Goal: Check status: Check status

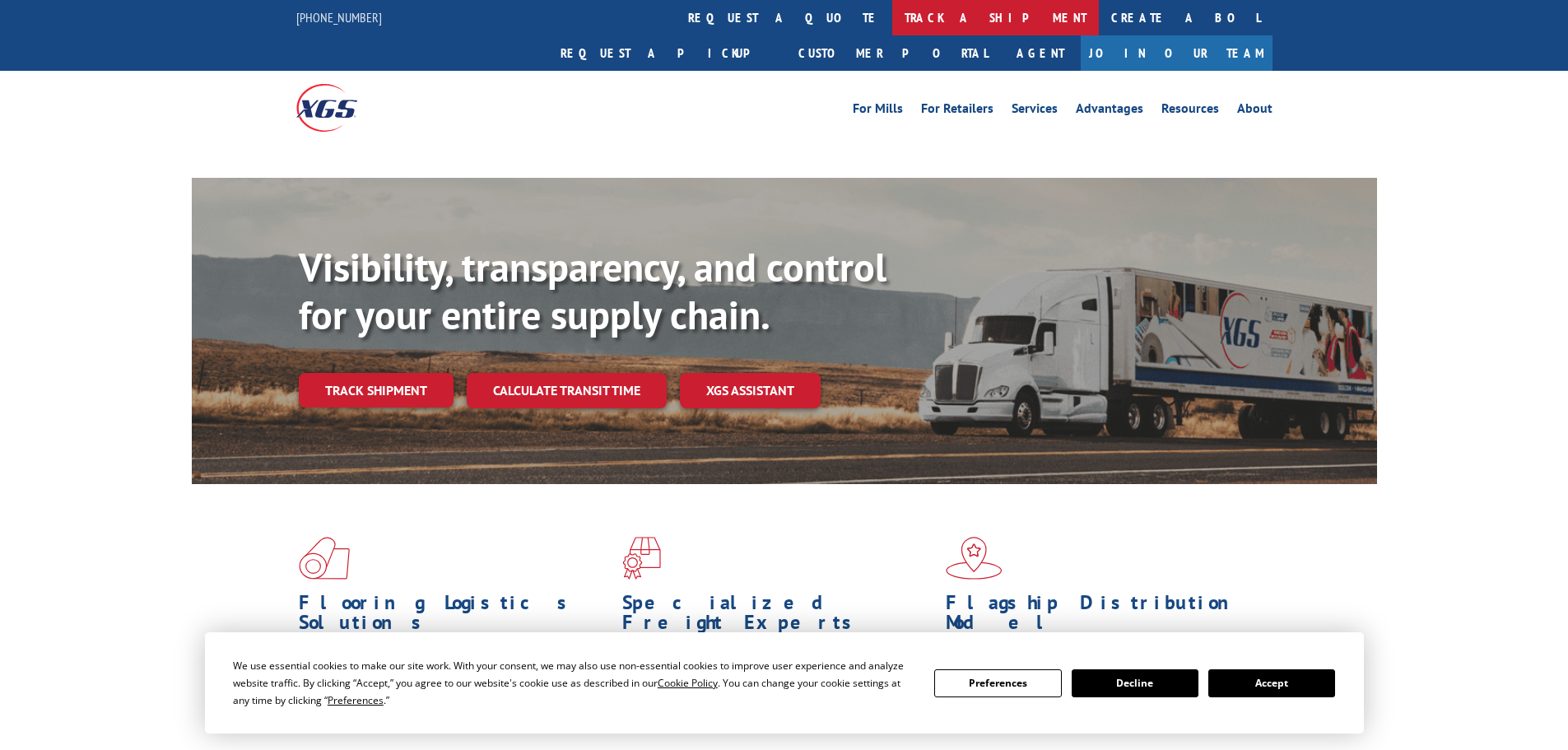
click at [892, 12] on link "track a shipment" at bounding box center [995, 17] width 207 height 36
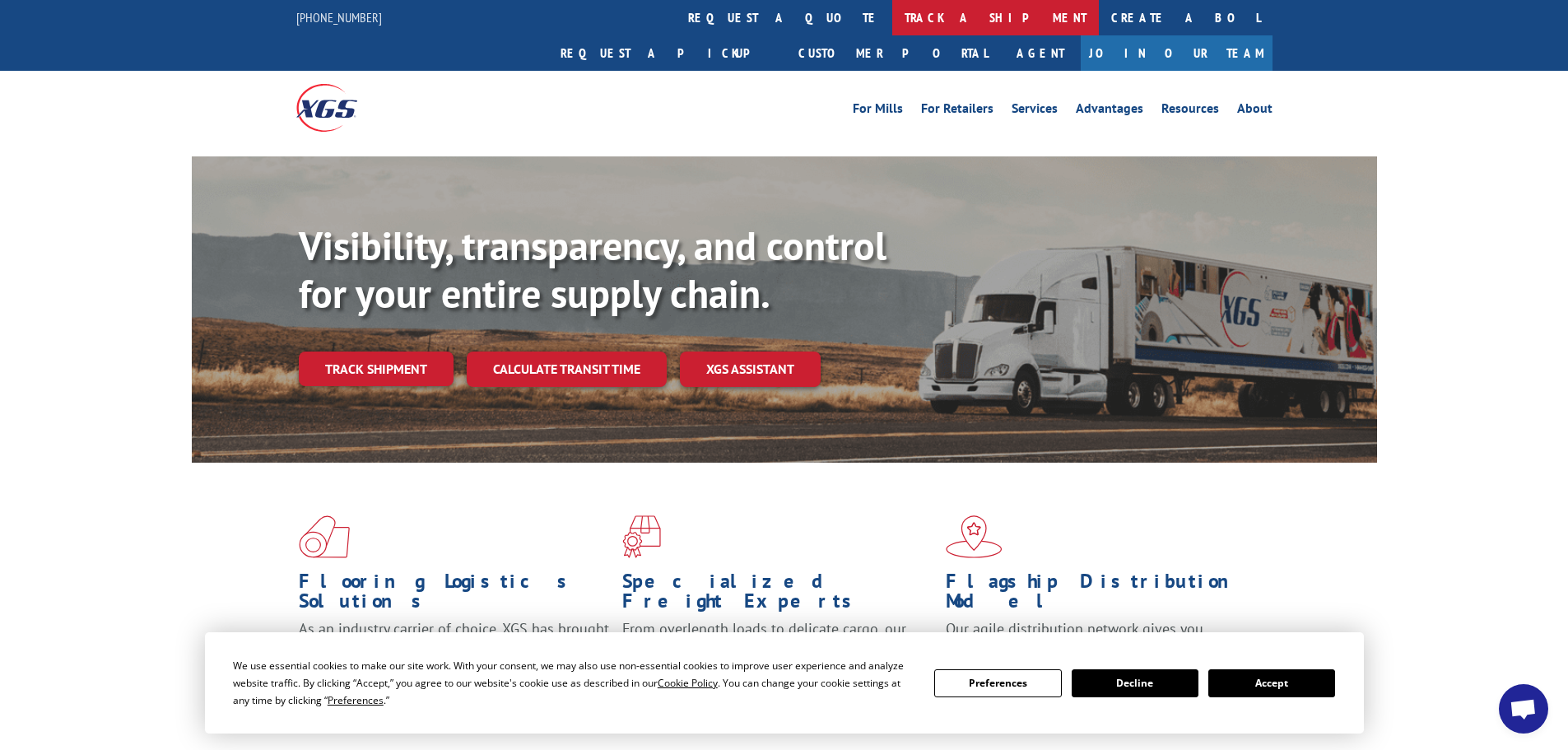
click at [892, 16] on link "track a shipment" at bounding box center [995, 17] width 207 height 36
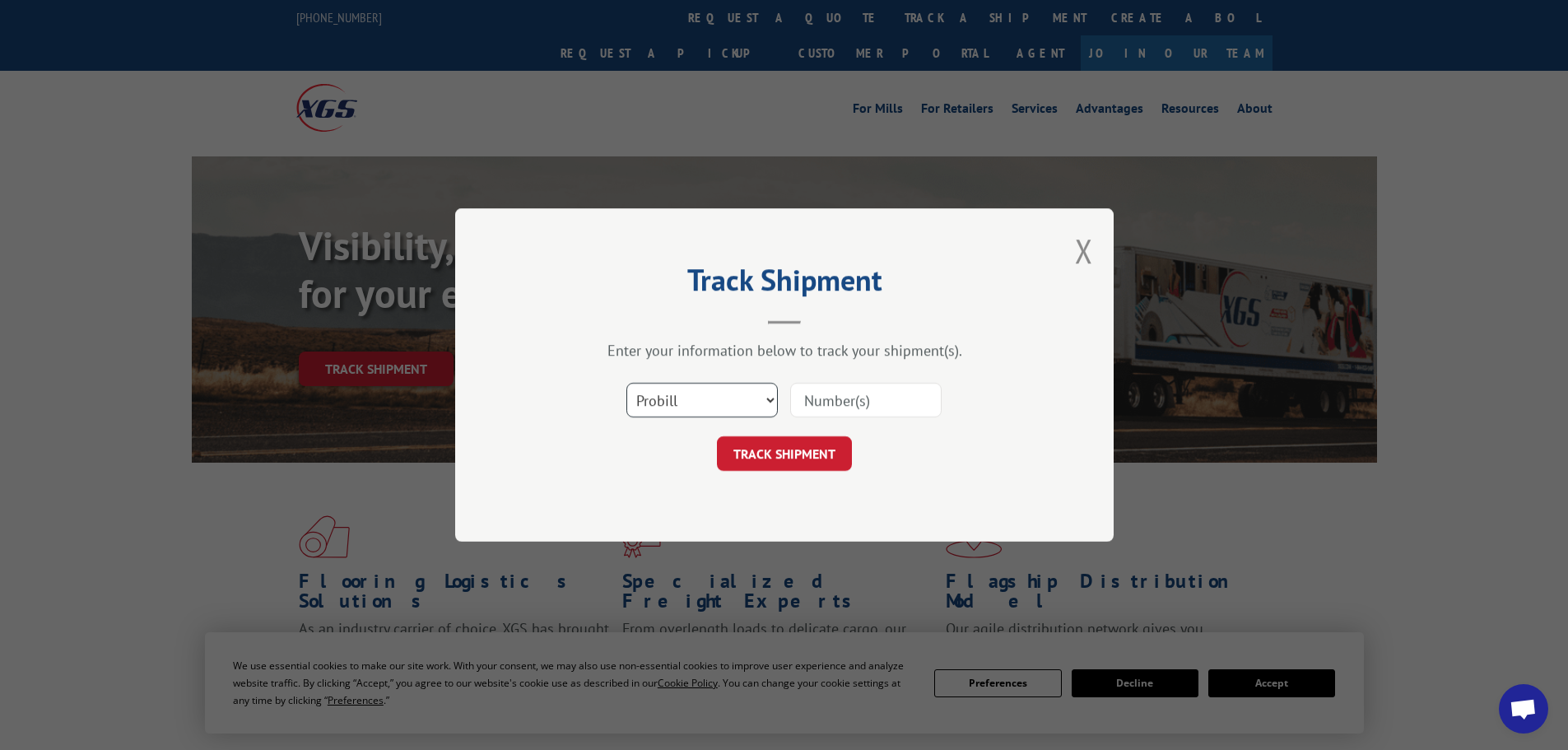
drag, startPoint x: 675, startPoint y: 397, endPoint x: 664, endPoint y: 416, distance: 22.0
click at [675, 397] on select "Select category... Probill BOL PO" at bounding box center [702, 400] width 151 height 35
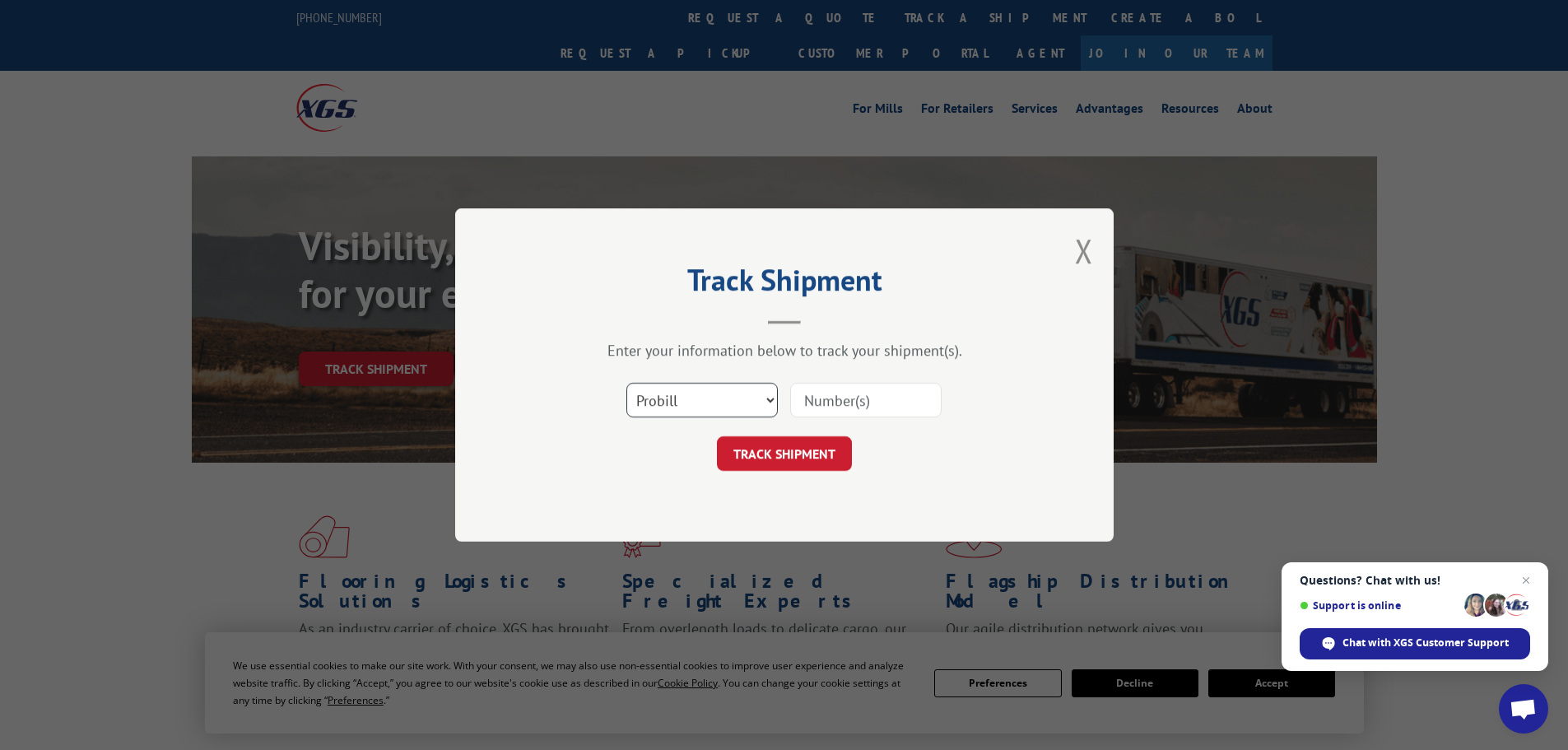
select select "po"
click at [627, 383] on select "Select category... Probill BOL PO" at bounding box center [702, 400] width 151 height 35
click at [865, 404] on input at bounding box center [866, 400] width 151 height 35
paste input "71536376"
type input "71536376"
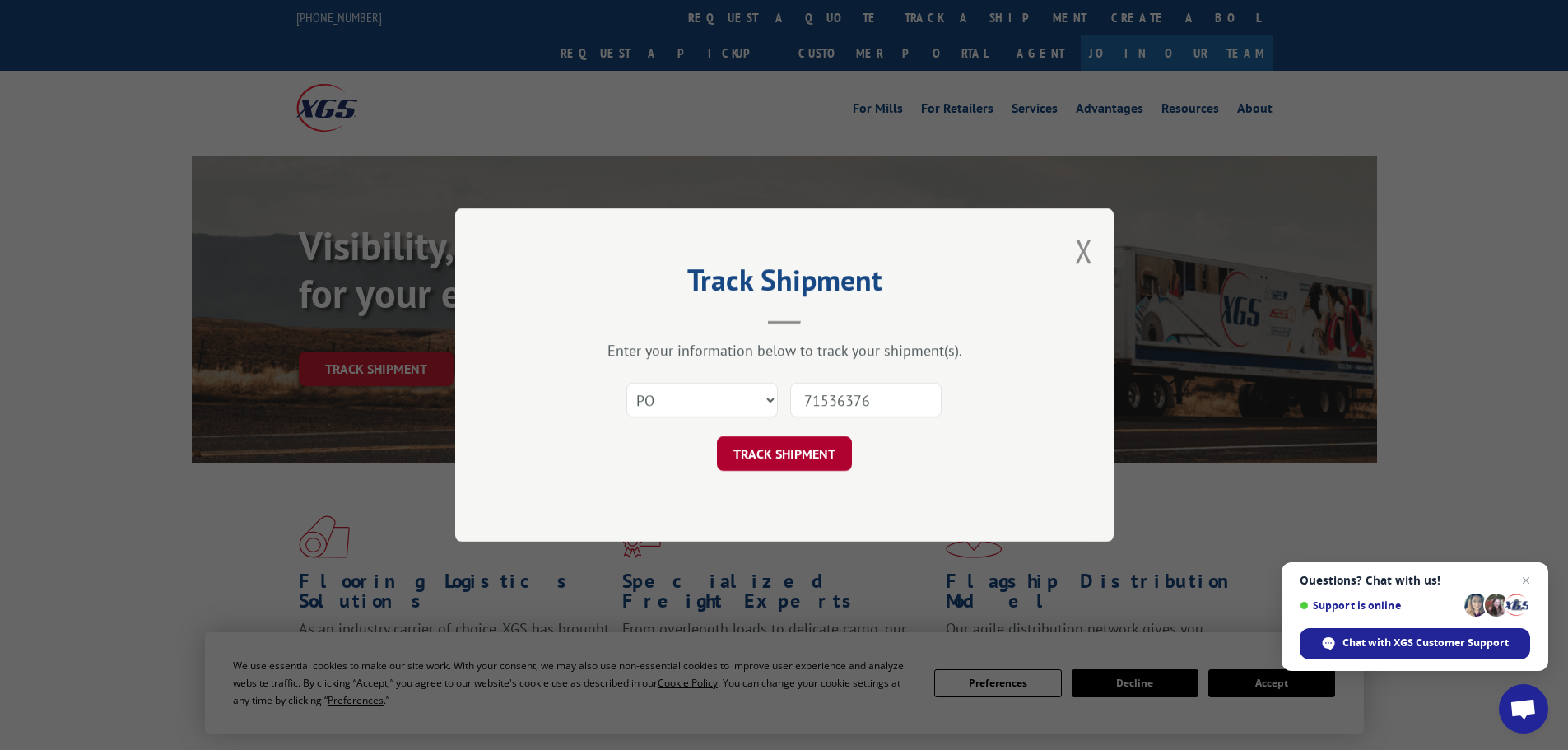
click at [775, 461] on button "TRACK SHIPMENT" at bounding box center [784, 454] width 135 height 35
